Goal: Find specific page/section: Find specific page/section

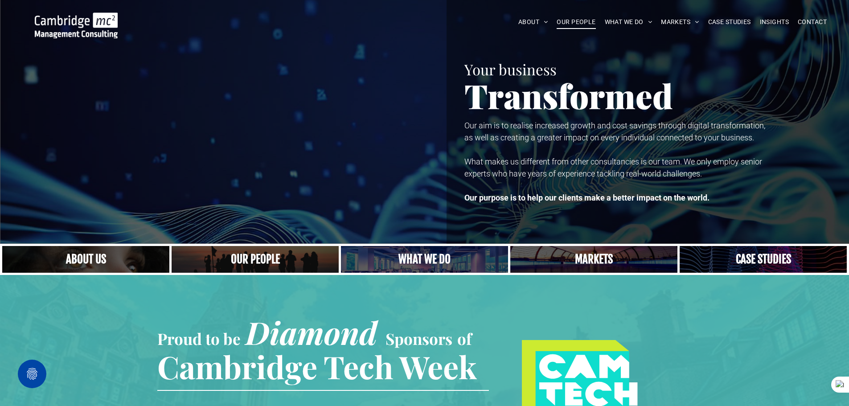
click at [560, 18] on span "OUR PEOPLE" at bounding box center [575, 22] width 39 height 14
